Goal: Task Accomplishment & Management: Complete application form

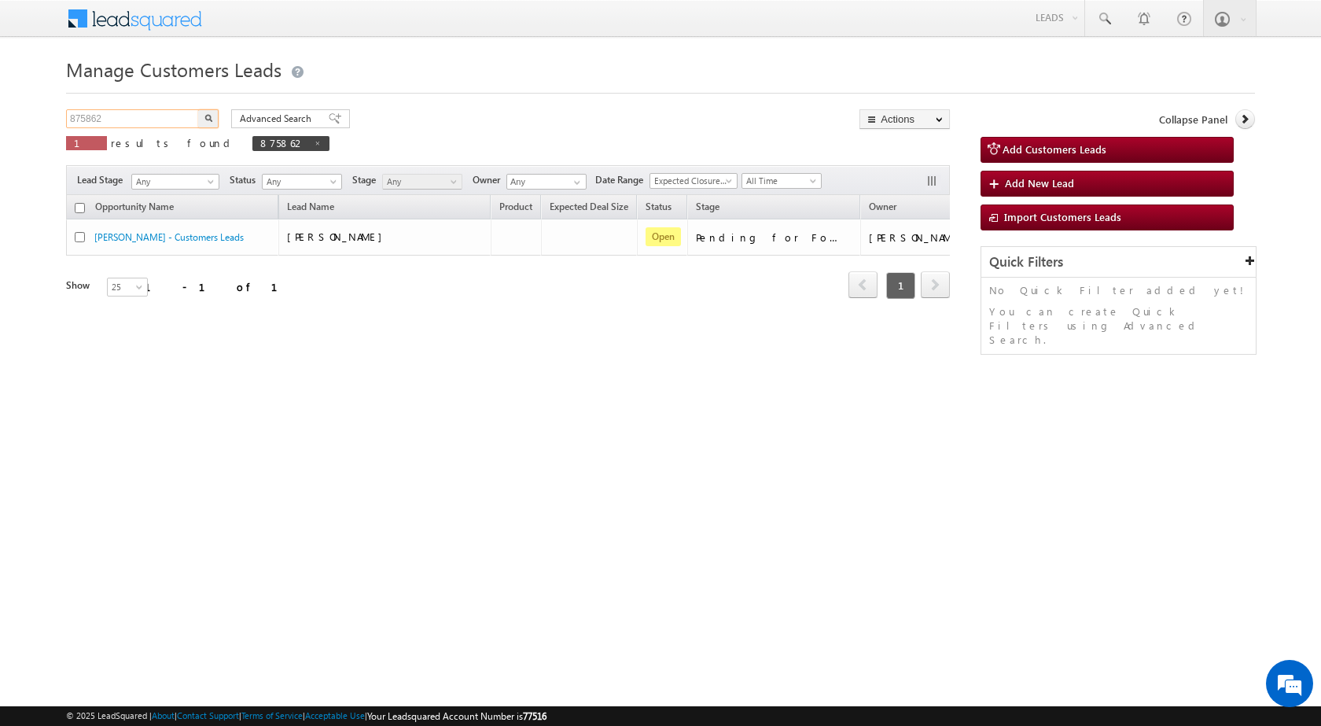
click at [135, 118] on input "875862" at bounding box center [133, 118] width 134 height 19
paste input "48102"
type input "848102"
click at [198, 109] on button "button" at bounding box center [208, 118] width 20 height 19
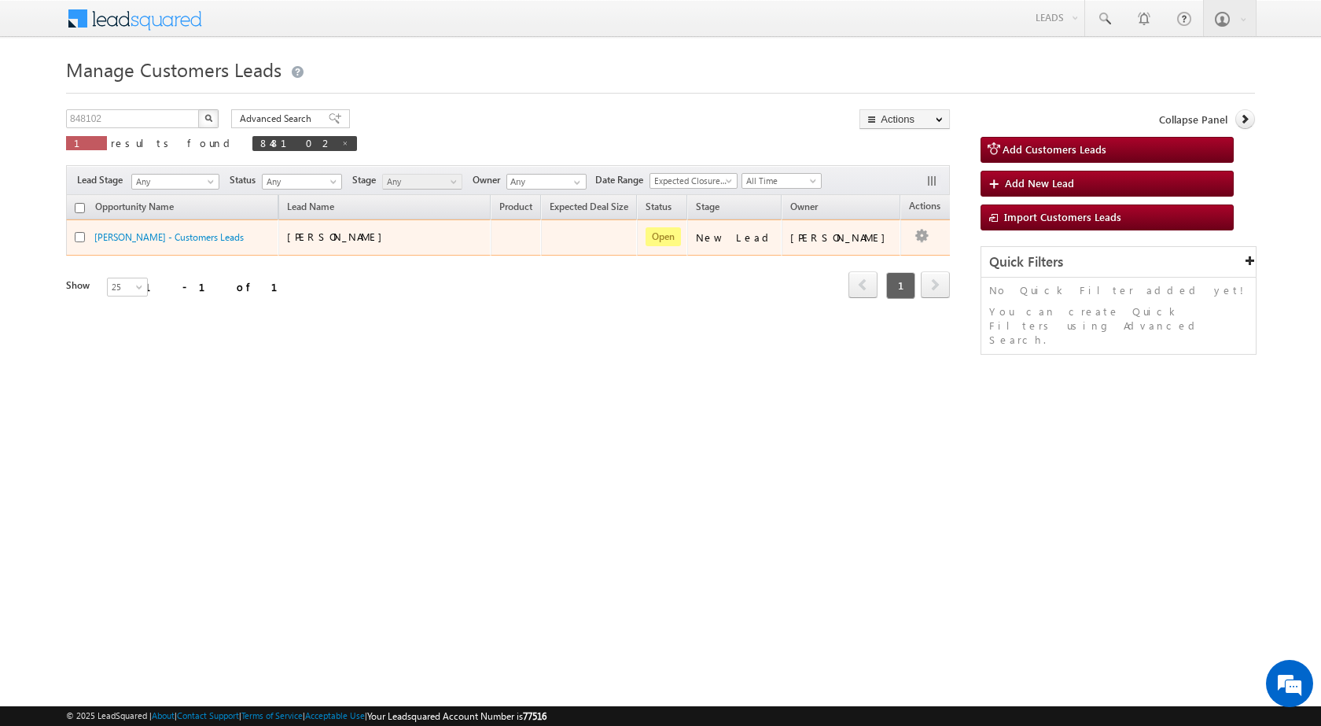
click at [911, 233] on td "Edit Change Owner Change Stage Add Activity Add Task Delete" at bounding box center [932, 237] width 65 height 36
drag, startPoint x: 332, startPoint y: 231, endPoint x: 317, endPoint y: 231, distance: 14.9
click at [332, 231] on span "[PERSON_NAME]" at bounding box center [338, 236] width 103 height 13
click at [175, 245] on div "[PERSON_NAME] - Customers Leads" at bounding box center [173, 241] width 197 height 22
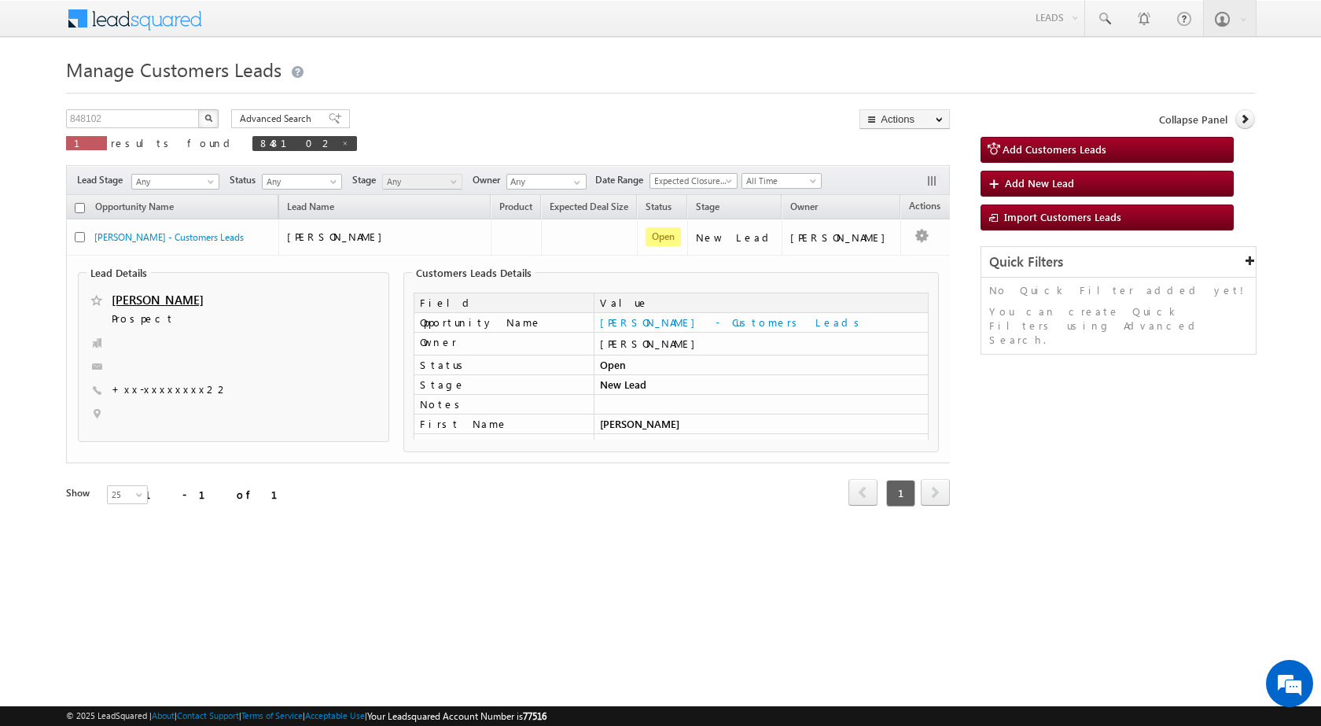
click at [647, 501] on div "Refresh first prev 1 next last 1 - 1 of 1" at bounding box center [508, 486] width 884 height 46
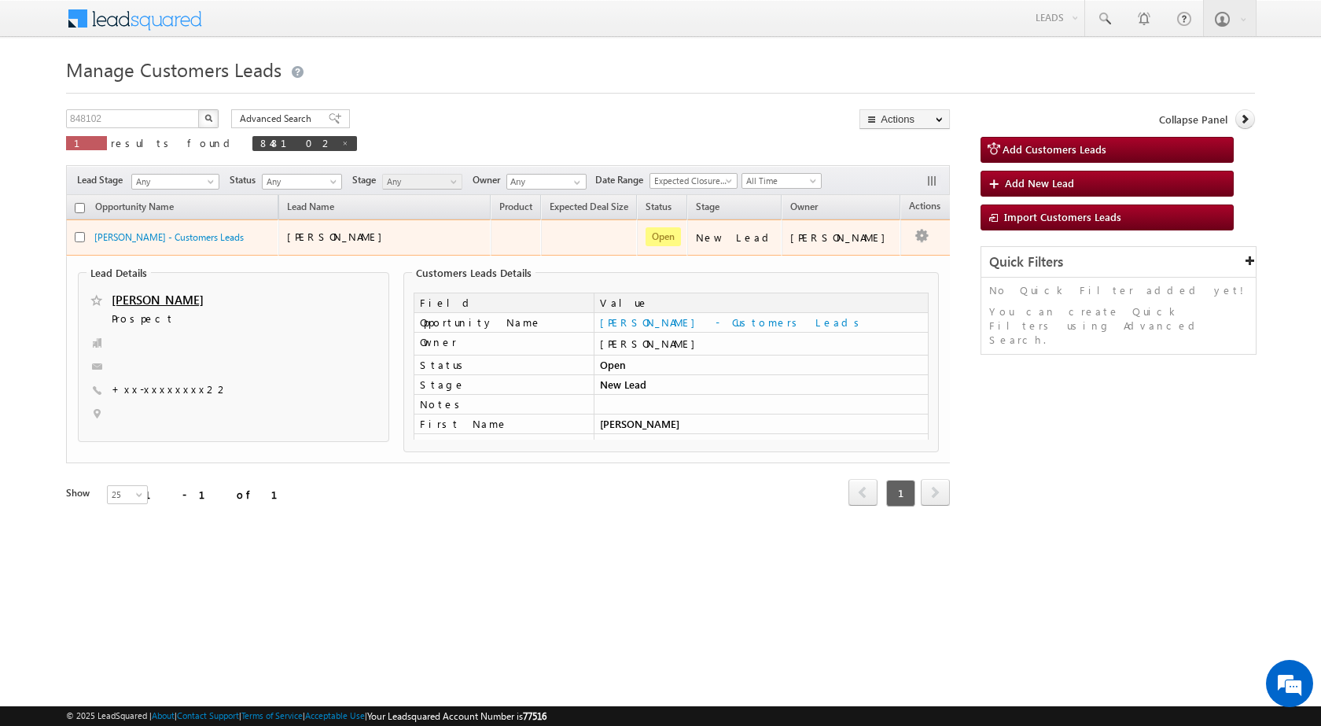
click at [937, 253] on td "Edit Change Owner Change Stage Add Activity Add Task Delete" at bounding box center [932, 237] width 65 height 36
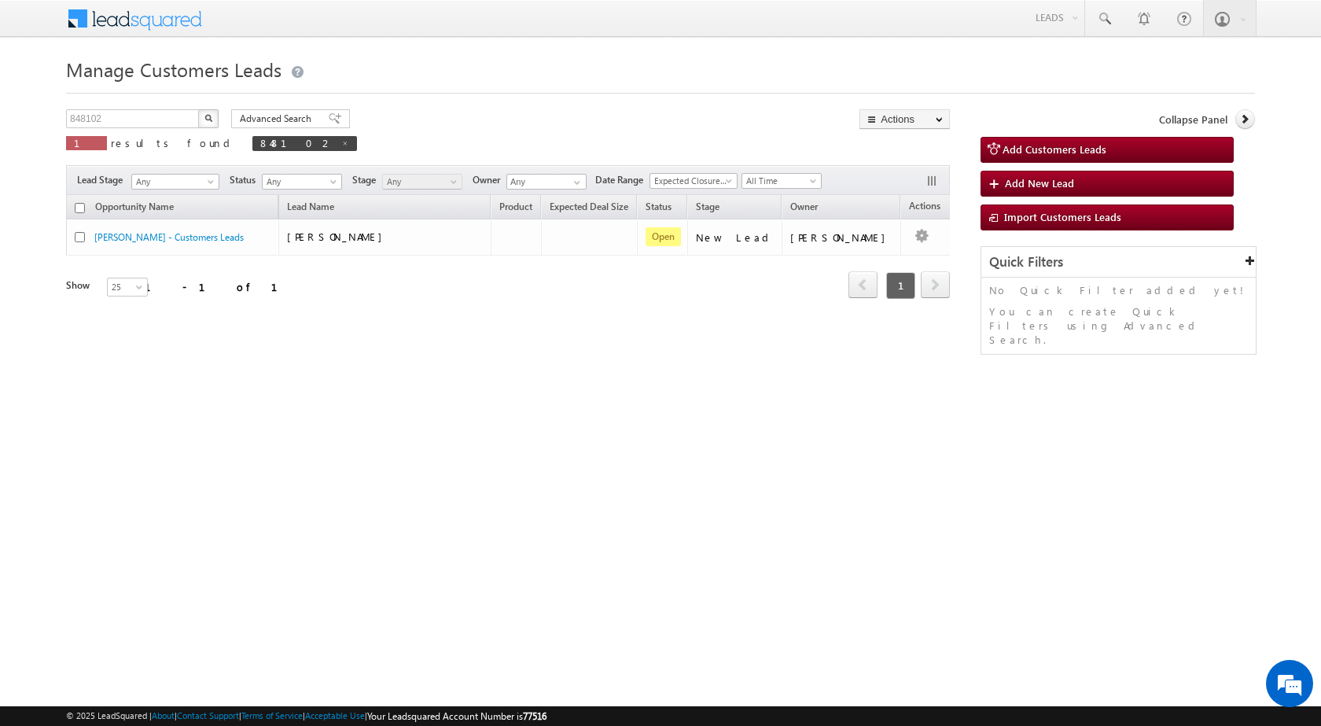
click at [944, 485] on html "Menu [PERSON_NAME] sitar a8@ks erve." at bounding box center [660, 242] width 1321 height 485
click at [87, 115] on input "848102" at bounding box center [133, 118] width 134 height 19
click at [452, 485] on html "Menu [PERSON_NAME] sitar a8@ks erve." at bounding box center [660, 242] width 1321 height 485
drag, startPoint x: 123, startPoint y: 112, endPoint x: 0, endPoint y: 120, distance: 122.9
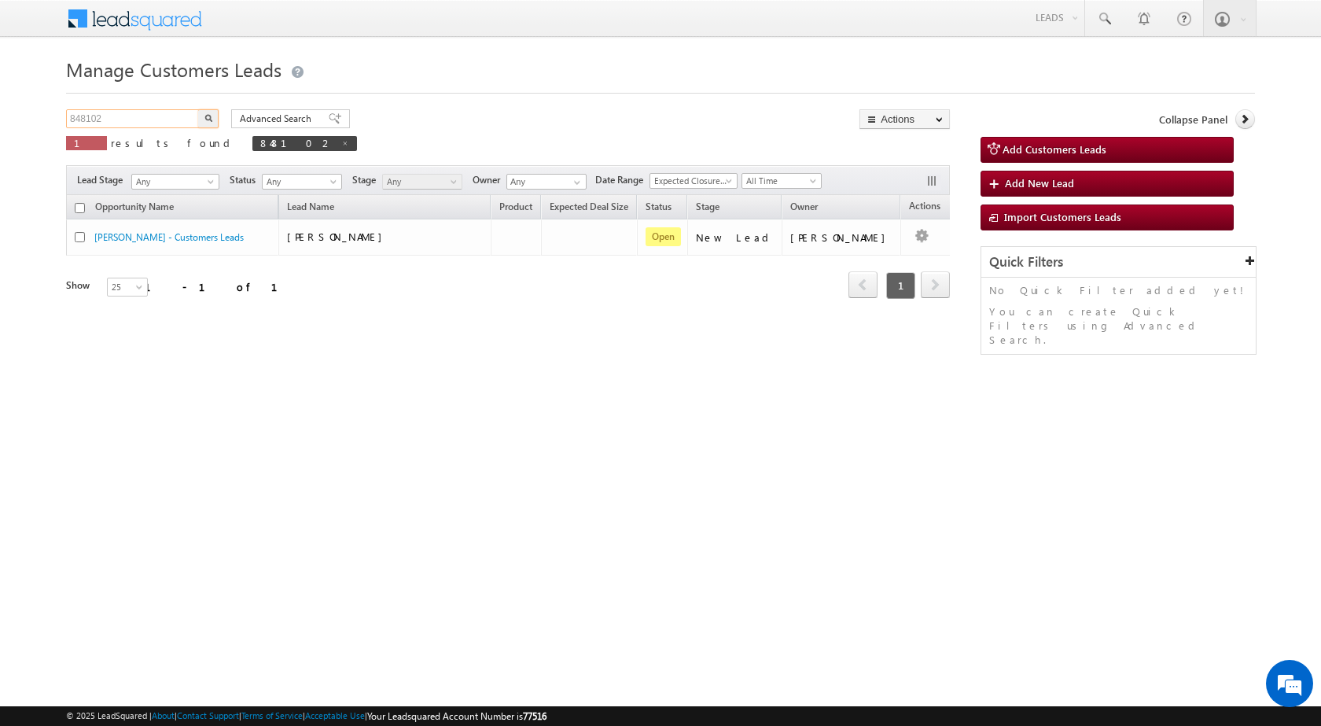
click at [0, 120] on body "Menu [PERSON_NAME] sitar a8@ks erve." at bounding box center [660, 223] width 1321 height 446
paste input "83031"
type input "883031"
click at [198, 109] on button "button" at bounding box center [208, 118] width 20 height 19
click at [479, 451] on html "Menu [PERSON_NAME] sitar a8@ks erve." at bounding box center [660, 242] width 1321 height 485
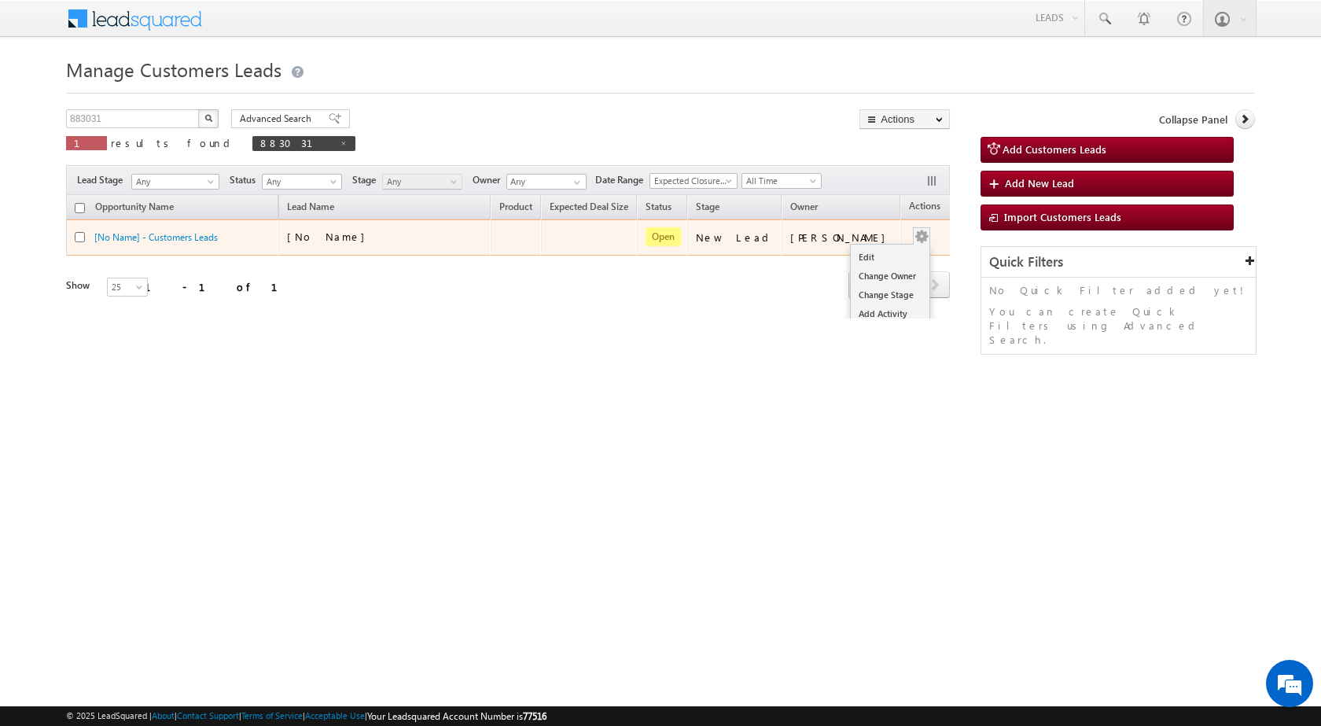
click at [909, 241] on div "Edit Change Owner Change Stage Add Activity Add Task Delete" at bounding box center [921, 237] width 25 height 20
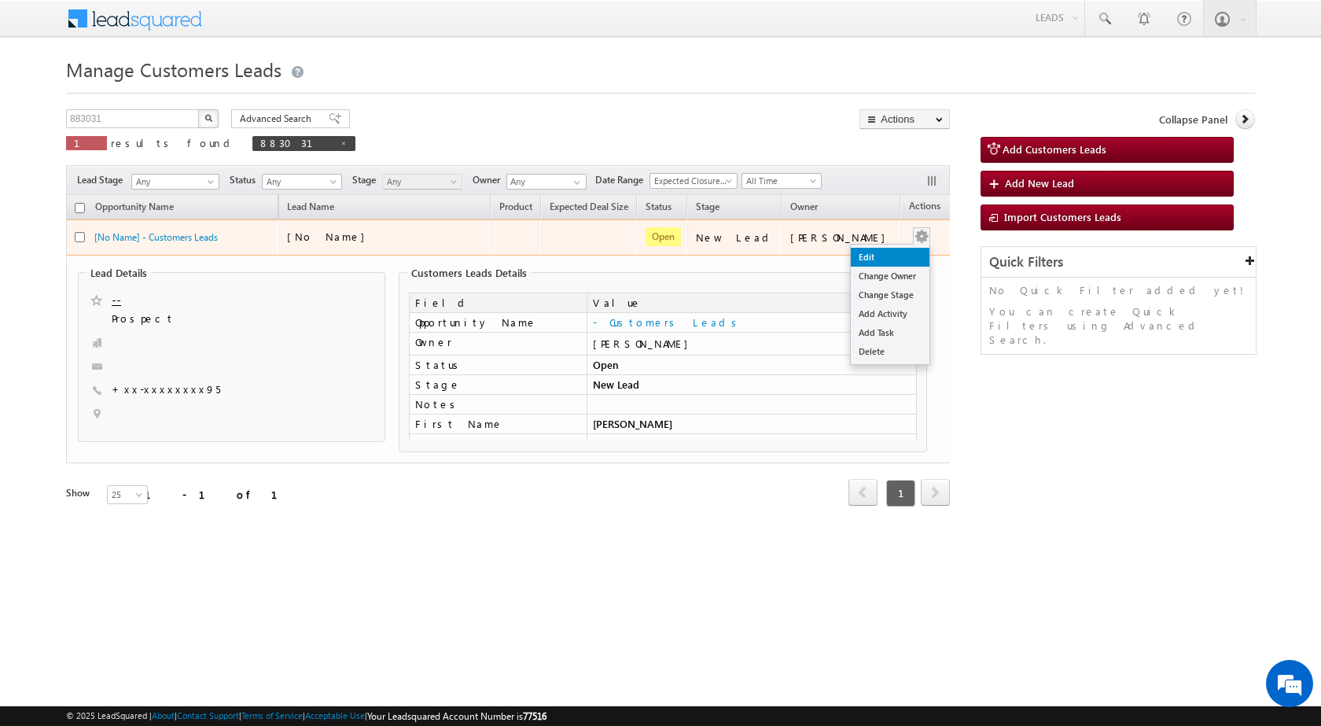
click at [870, 252] on link "Edit" at bounding box center [890, 257] width 79 height 19
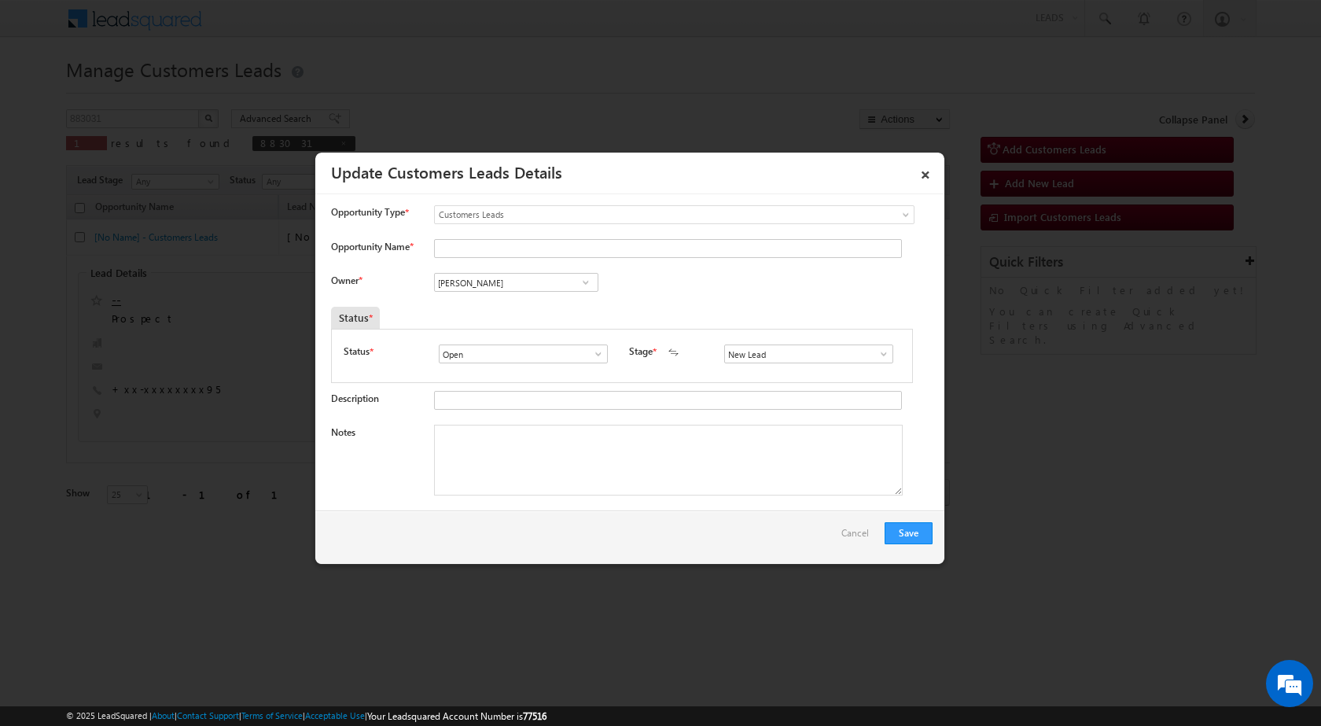
click at [664, 287] on div "Owner * Vikas Halwai Vikas Halwai Vikas Halwai" at bounding box center [632, 286] width 602 height 26
click at [471, 450] on textarea "Notes" at bounding box center [668, 460] width 469 height 71
paste textarea "883031 - VB_Interested - AKASH TIWARI - 8770725195 - BHOPAL 462046 - P+C - LV 2…"
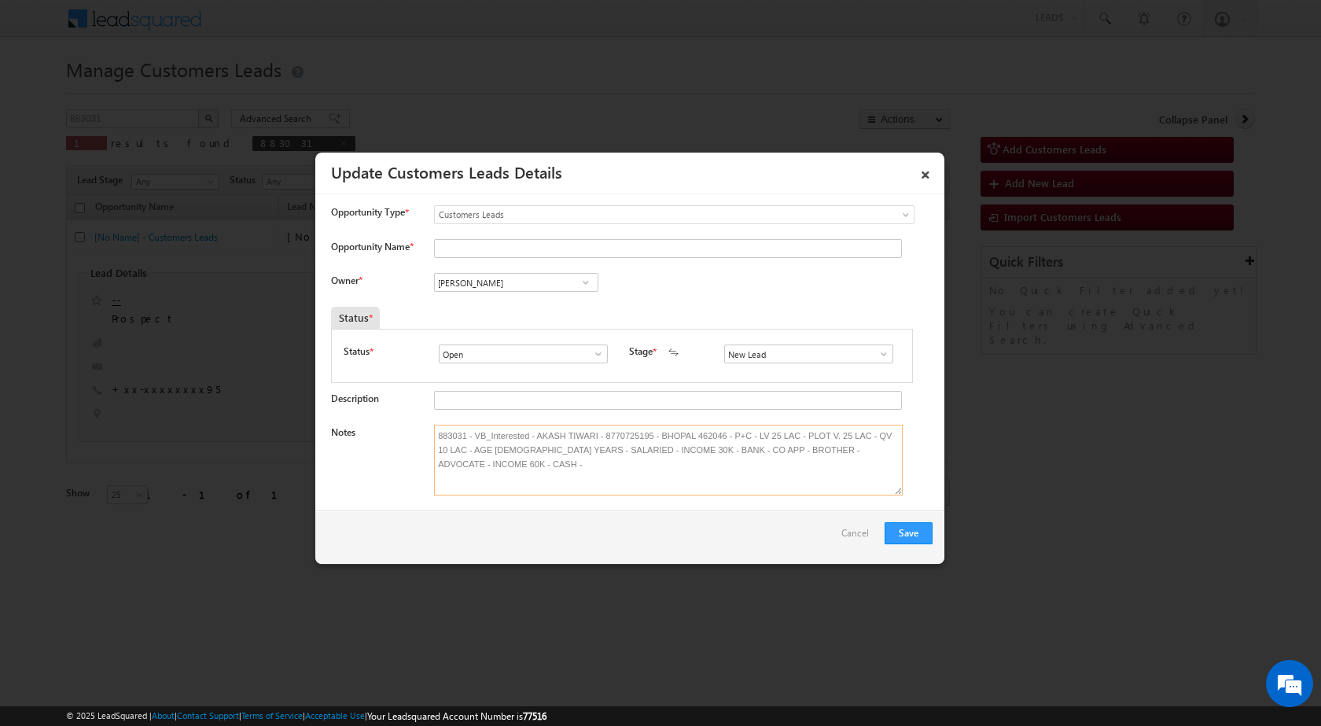
type textarea "883031 - VB_Interested - AKASH TIWARI - 8770725195 - BHOPAL 462046 - P+C - LV 2…"
click at [672, 547] on div "Save Cancel" at bounding box center [629, 536] width 629 height 53
click at [553, 443] on textarea "883031 - VB_Interested - AKASH TIWARI - 8770725195 - BHOPAL 462046 - P+C - LV 2…" at bounding box center [668, 460] width 469 height 71
click at [563, 436] on textarea "883031 - VB_Interested - AKASH TIWARI - 8770725195 - BHOPAL 462046 - P+C - LV 2…" at bounding box center [668, 460] width 469 height 71
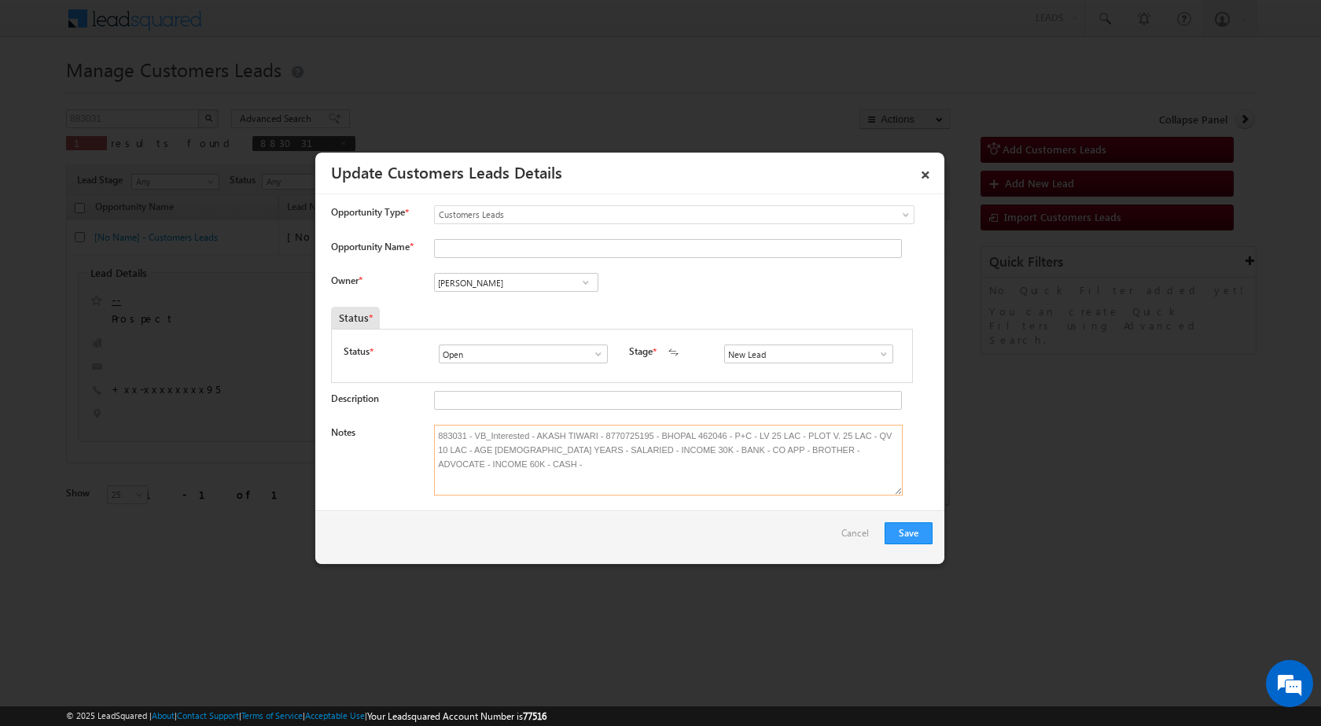
click at [563, 436] on textarea "883031 - VB_Interested - AKASH TIWARI - 8770725195 - BHOPAL 462046 - P+C - LV 2…" at bounding box center [668, 460] width 469 height 71
click at [565, 429] on textarea "883031 - VB_Interested - AKASH TIWARI - 8770725195 - BHOPAL 462046 - P+C - LV 2…" at bounding box center [668, 460] width 469 height 71
drag, startPoint x: 534, startPoint y: 433, endPoint x: 596, endPoint y: 435, distance: 62.1
click at [596, 435] on textarea "883031 - VB_Interested - AKASH TIWARI - 8770725195 - BHOPAL 462046 - P+C - LV 2…" at bounding box center [668, 460] width 469 height 71
click at [449, 241] on input "Opportunity Name *" at bounding box center [668, 248] width 468 height 19
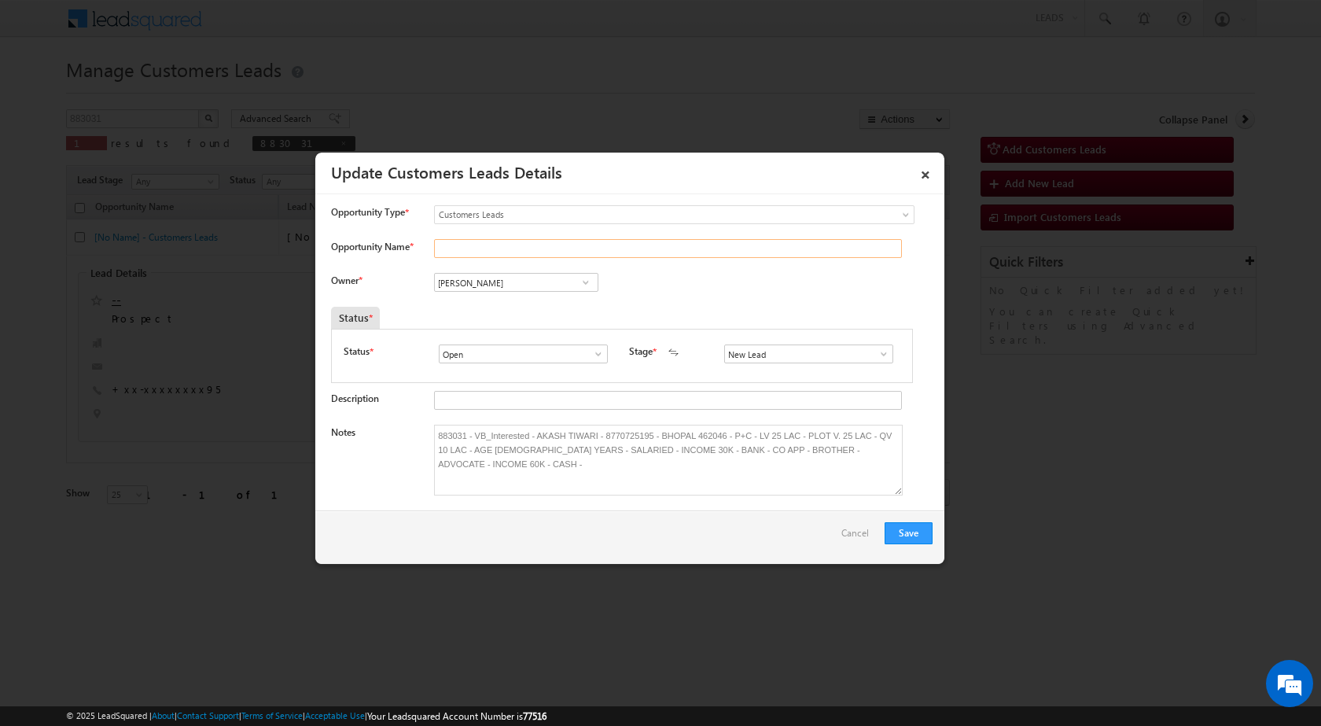
paste input "[PERSON_NAME]"
type input "[PERSON_NAME]"
click at [877, 357] on span at bounding box center [884, 354] width 16 height 13
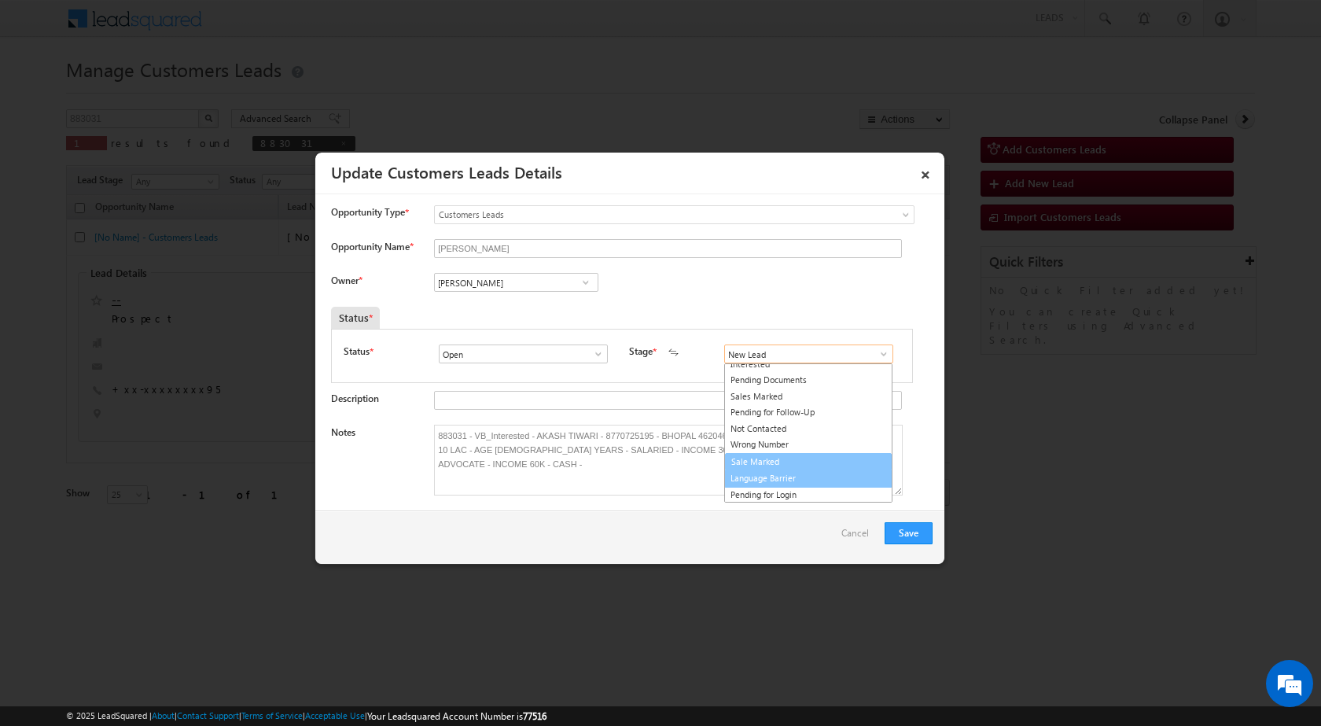
scroll to position [24, 0]
click at [769, 463] on link "Sale Marked" at bounding box center [808, 462] width 168 height 18
type input "Sale Marked"
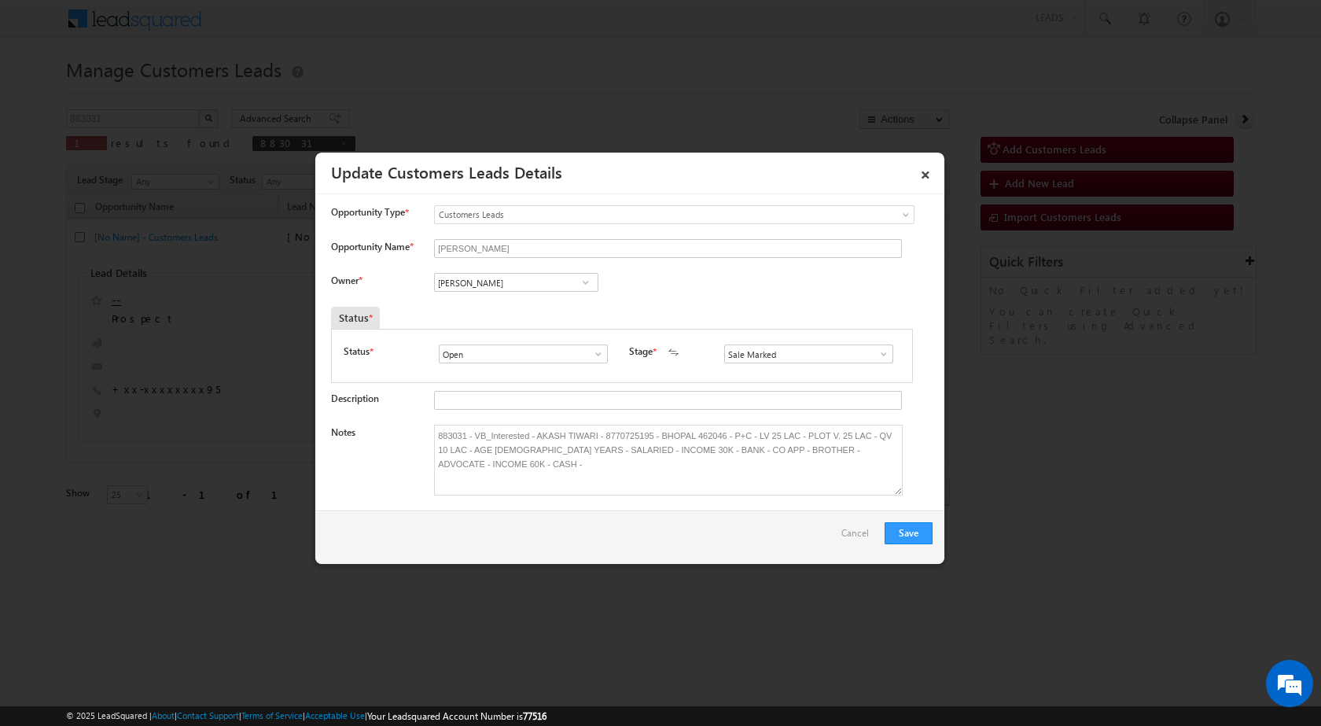
click at [499, 277] on input "[PERSON_NAME]" at bounding box center [516, 282] width 164 height 19
paste input "[PERSON_NAME][EMAIL_ADDRESS][DOMAIN_NAME]"
click at [480, 311] on span "[PERSON_NAME][EMAIL_ADDRESS][DOMAIN_NAME]" at bounding box center [511, 313] width 142 height 12
type input "[PERSON_NAME]"
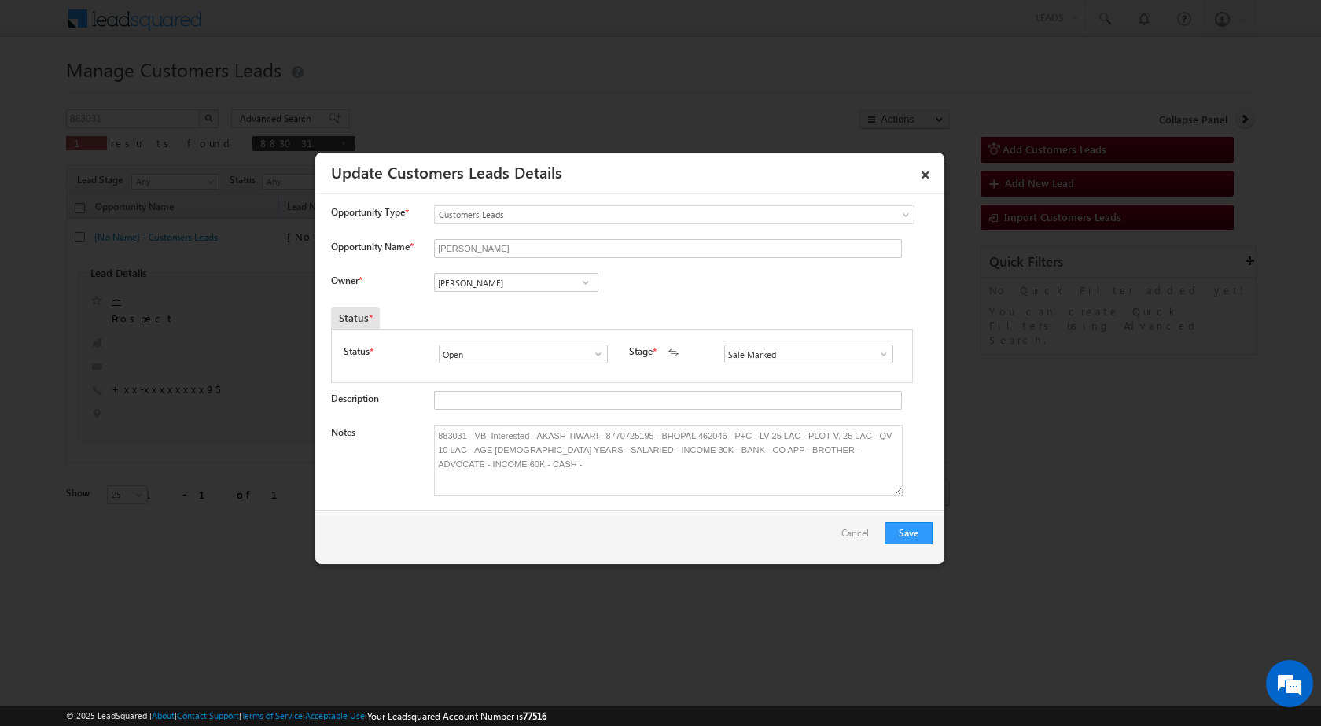
click at [683, 291] on div "Owner * [PERSON_NAME] [PERSON_NAME] [PERSON_NAME] [PERSON_NAME] [PERSON_NAME] c…" at bounding box center [632, 286] width 602 height 26
click at [713, 539] on div "Save Cancel" at bounding box center [629, 536] width 629 height 53
click at [907, 532] on button "Save" at bounding box center [909, 533] width 48 height 22
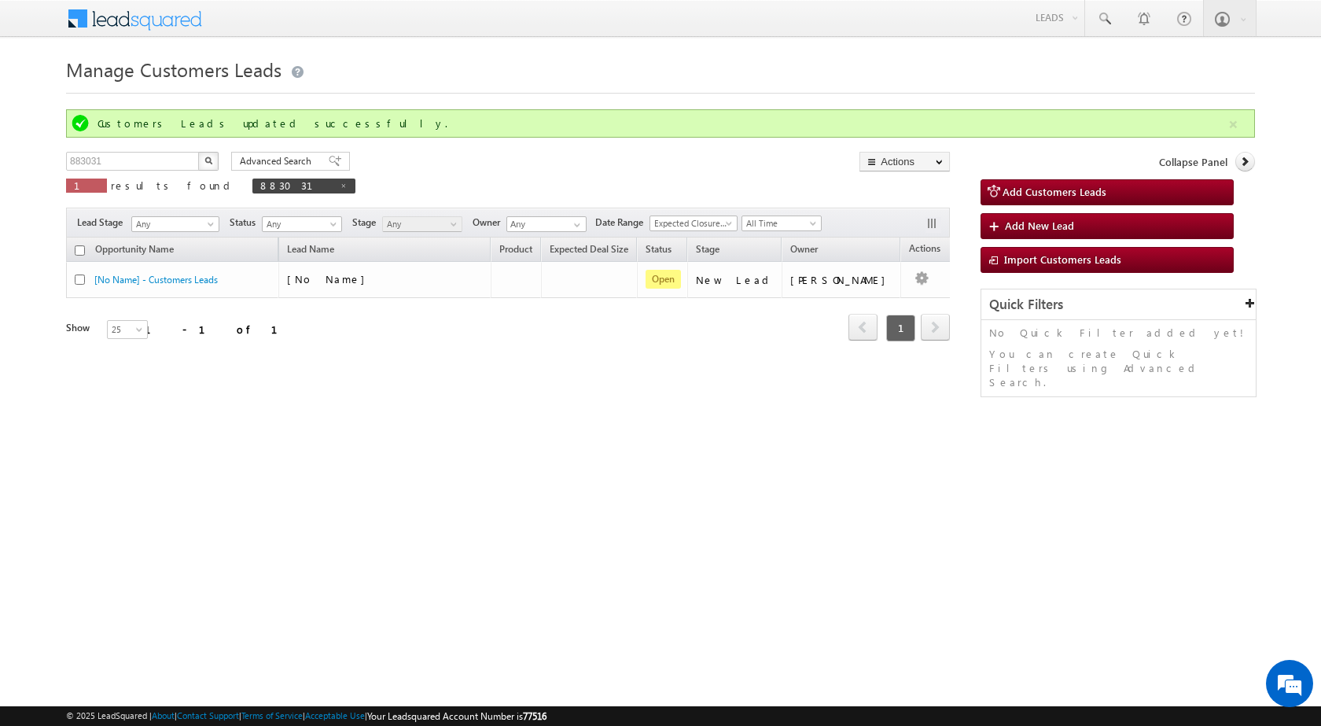
click at [639, 485] on html "Menu [PERSON_NAME] sitar a8@ks erve." at bounding box center [660, 242] width 1321 height 485
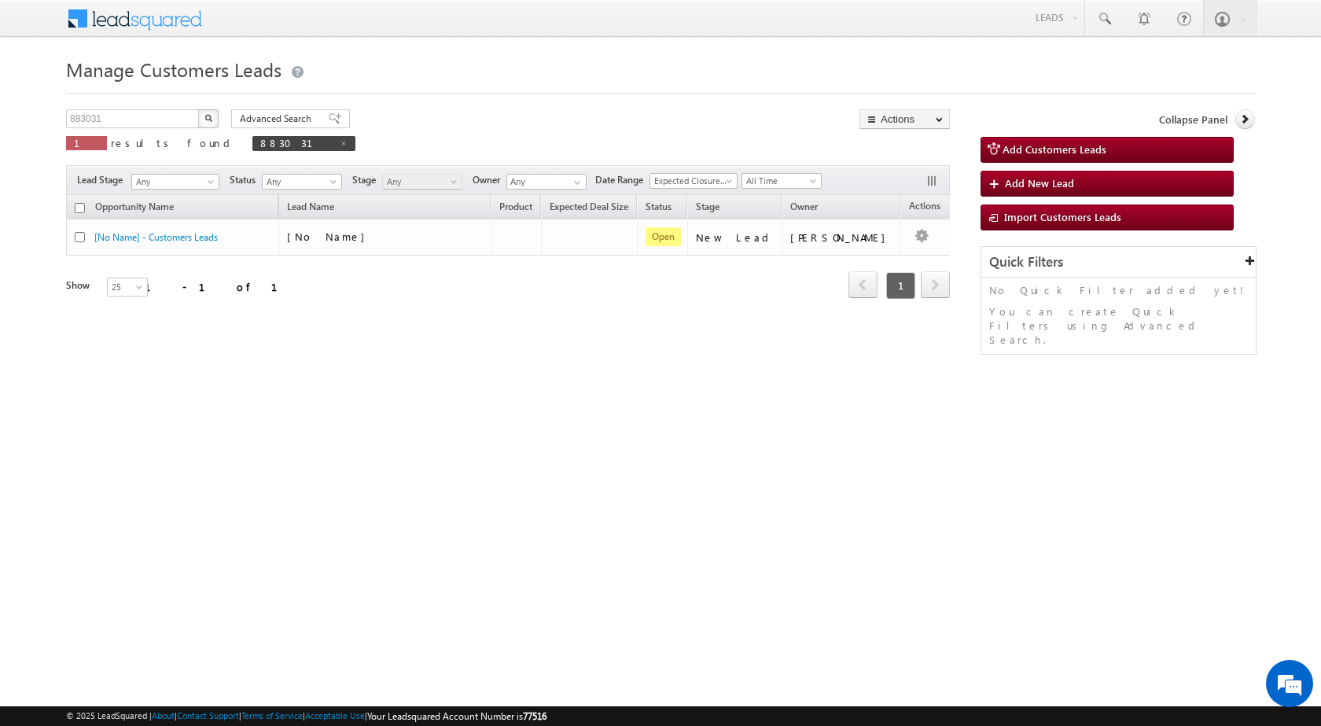
click at [677, 462] on html "Menu [PERSON_NAME] sitar a8@ks erve." at bounding box center [660, 242] width 1321 height 485
